Goal: Check status: Check status

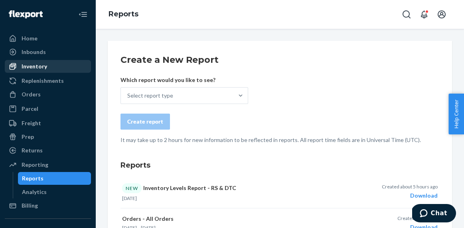
click at [29, 67] on div "Inventory" at bounding box center [35, 66] width 26 height 8
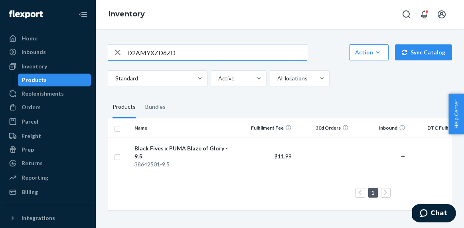
drag, startPoint x: 182, startPoint y: 53, endPoint x: 121, endPoint y: 53, distance: 61.1
click at [121, 53] on div "D2AMYXZD6ZD" at bounding box center [207, 52] width 199 height 16
paste input "7UWRPHHX3N"
type input "D7UWRPHHX3N"
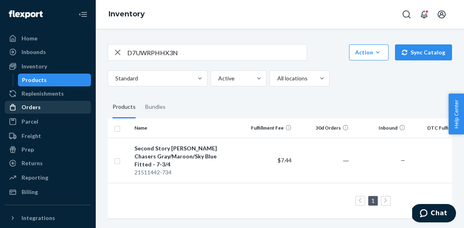
click at [30, 107] on div "Orders" at bounding box center [31, 107] width 19 height 8
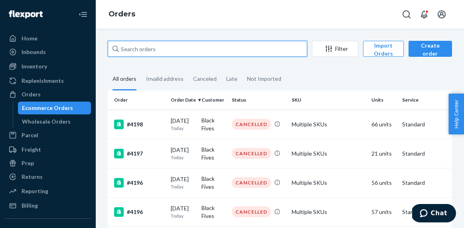
click at [133, 48] on input "text" at bounding box center [208, 49] width 200 height 16
paste input "D7UWRPHHX3N"
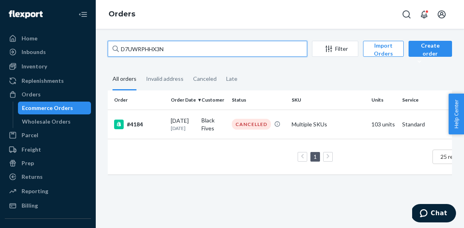
drag, startPoint x: 168, startPoint y: 48, endPoint x: 109, endPoint y: 48, distance: 59.1
click at [109, 48] on input "D7UWRPHHX3N" at bounding box center [208, 49] width 200 height 16
paste input "PFHYR3QUZ2"
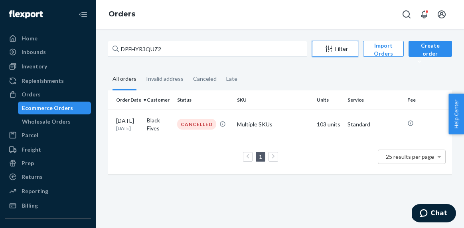
click at [333, 48] on div "Filter" at bounding box center [336, 49] width 46 height 8
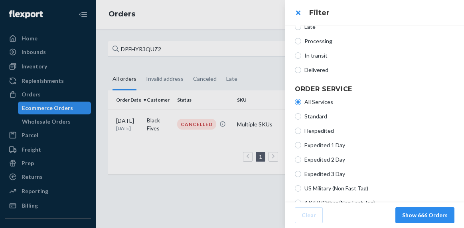
scroll to position [115, 0]
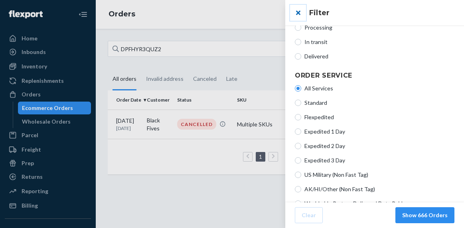
click at [296, 13] on button "close" at bounding box center [298, 13] width 16 height 16
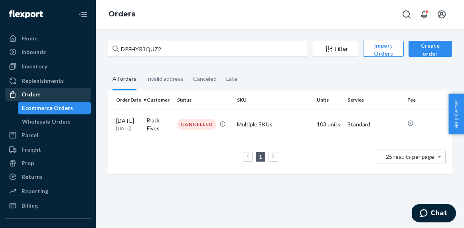
click at [26, 93] on div "Orders" at bounding box center [31, 94] width 19 height 8
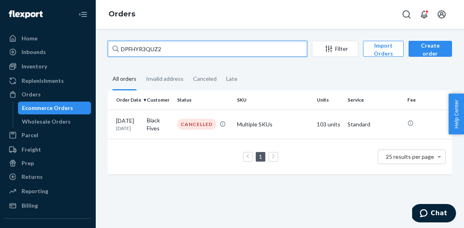
click at [172, 48] on input "DPFHYR3QUZ2" at bounding box center [208, 49] width 200 height 16
drag, startPoint x: 172, startPoint y: 48, endPoint x: 121, endPoint y: 48, distance: 51.5
click at [121, 48] on input "DPFHYR3QUZ2" at bounding box center [208, 49] width 200 height 16
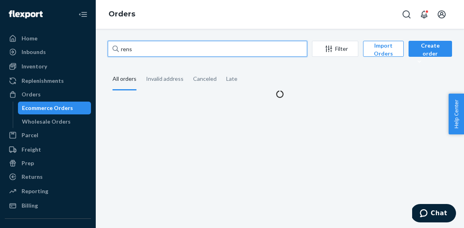
scroll to position [0, 0]
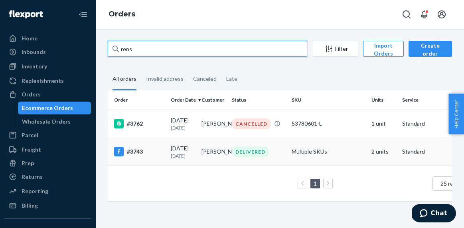
type input "rens"
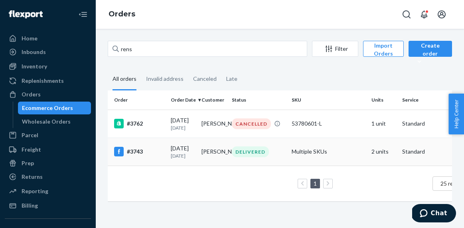
click at [346, 163] on td "Multiple SKUs" at bounding box center [329, 151] width 80 height 28
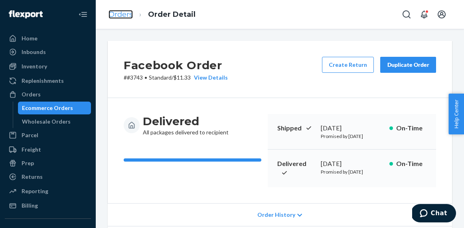
click at [115, 16] on link "Orders" at bounding box center [121, 14] width 24 height 9
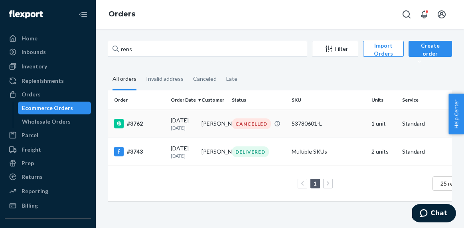
click at [155, 128] on div "#3762" at bounding box center [139, 124] width 50 height 10
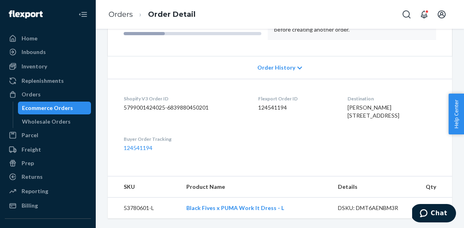
scroll to position [142, 0]
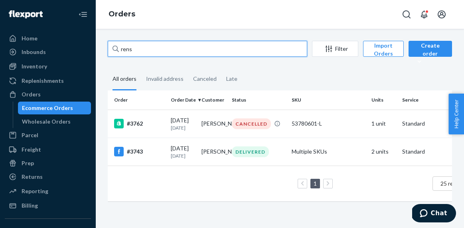
drag, startPoint x: 138, startPoint y: 49, endPoint x: 114, endPoint y: 49, distance: 23.6
click at [114, 49] on div "rens" at bounding box center [208, 49] width 200 height 16
paste input "D7UWRPHHX3"
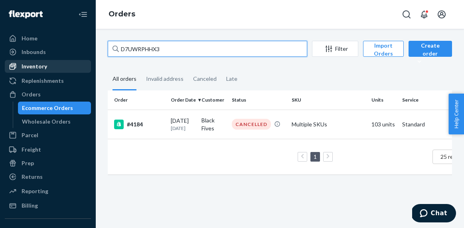
type input "D7UWRPHHX3"
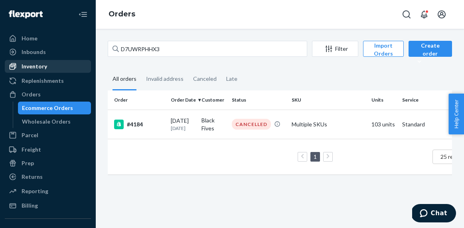
click at [33, 67] on div "Inventory" at bounding box center [35, 66] width 26 height 8
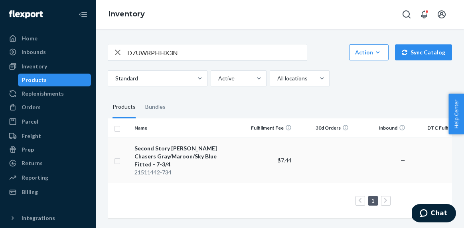
click at [151, 156] on div "Second Story [PERSON_NAME] Chasers Gray/Maroon/Sky Blue Fitted - 7-3/4" at bounding box center [185, 156] width 100 height 24
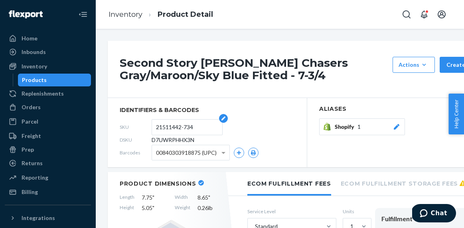
drag, startPoint x: 200, startPoint y: 127, endPoint x: 154, endPoint y: 125, distance: 45.9
click at [154, 125] on form "21511442-734" at bounding box center [187, 127] width 71 height 16
